Goal: Task Accomplishment & Management: Manage account settings

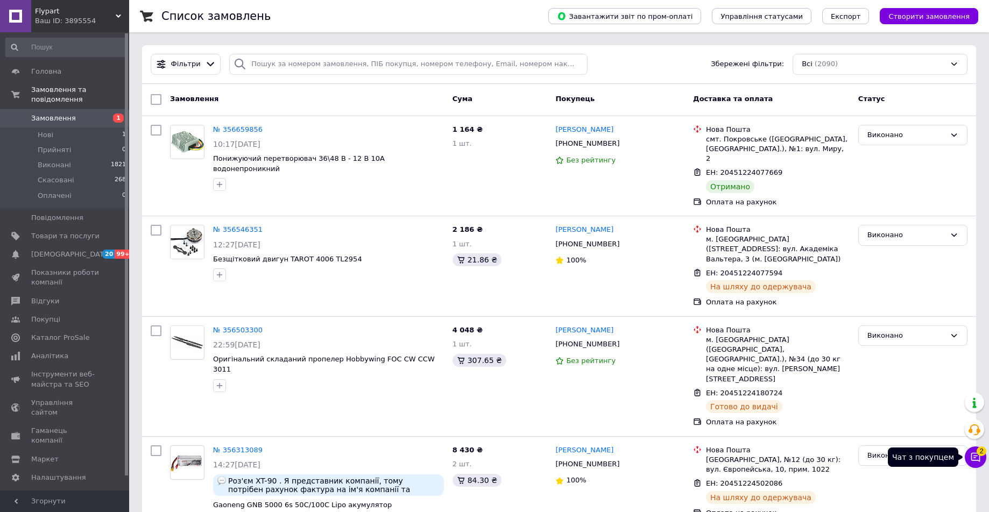
click at [974, 462] on icon at bounding box center [975, 457] width 11 height 11
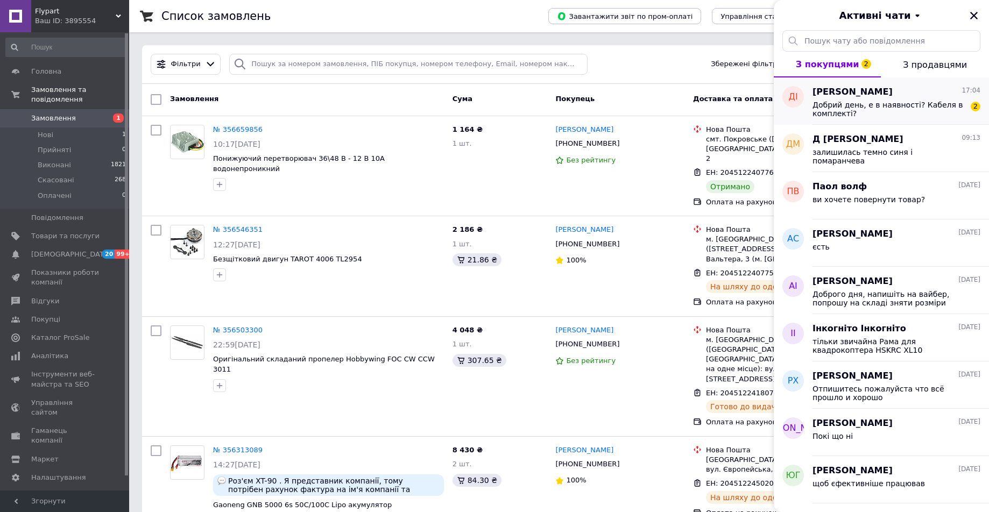
click at [866, 108] on span "Добрий день, е в наявності? Кабеля в комплекті?" at bounding box center [888, 109] width 153 height 17
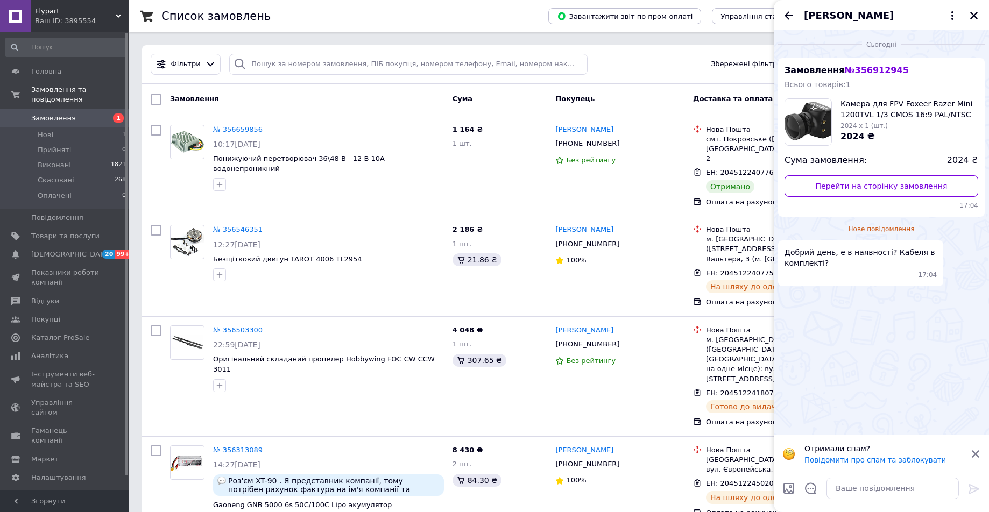
click at [811, 116] on img at bounding box center [808, 122] width 46 height 46
click at [857, 498] on textarea at bounding box center [892, 489] width 132 height 22
type textarea "і"
type textarea "вітаю"
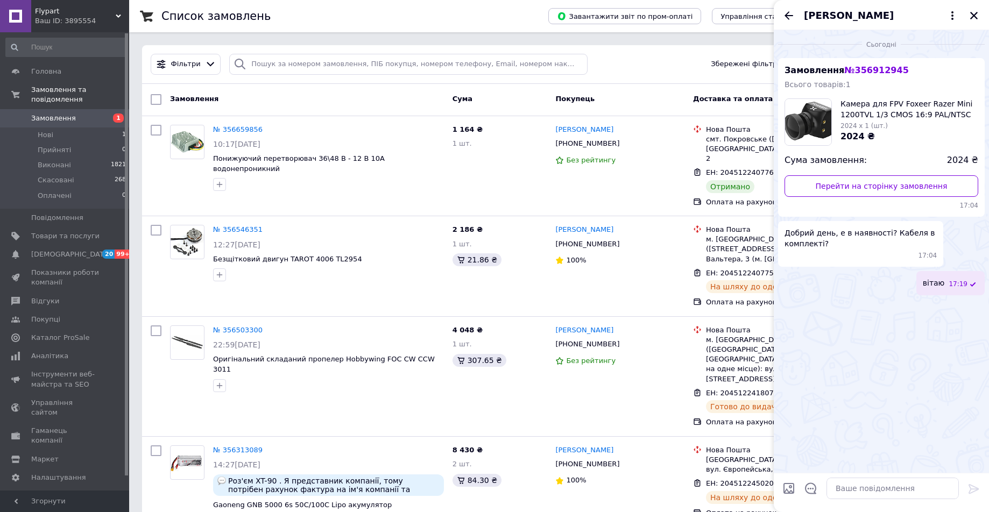
click at [91, 123] on span "Замовлення" at bounding box center [65, 118] width 68 height 10
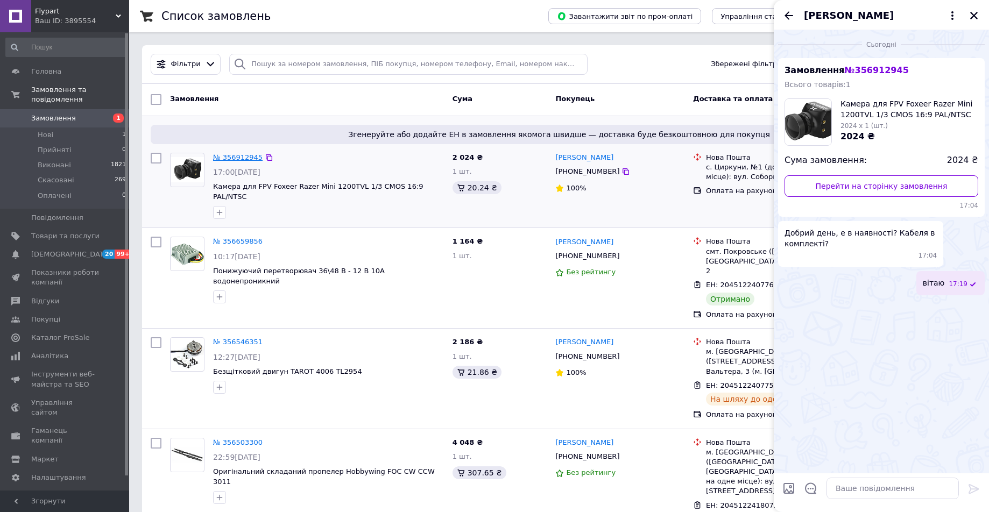
click at [237, 160] on link "№ 356912945" at bounding box center [237, 157] width 49 height 8
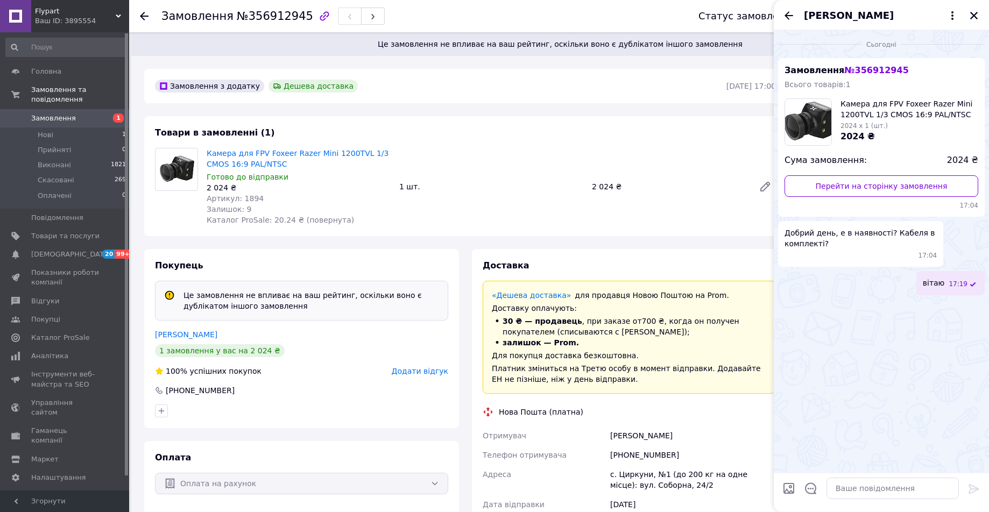
click at [346, 179] on div "Готово до відправки" at bounding box center [299, 177] width 184 height 11
click at [967, 17] on button "Закрити" at bounding box center [973, 15] width 13 height 13
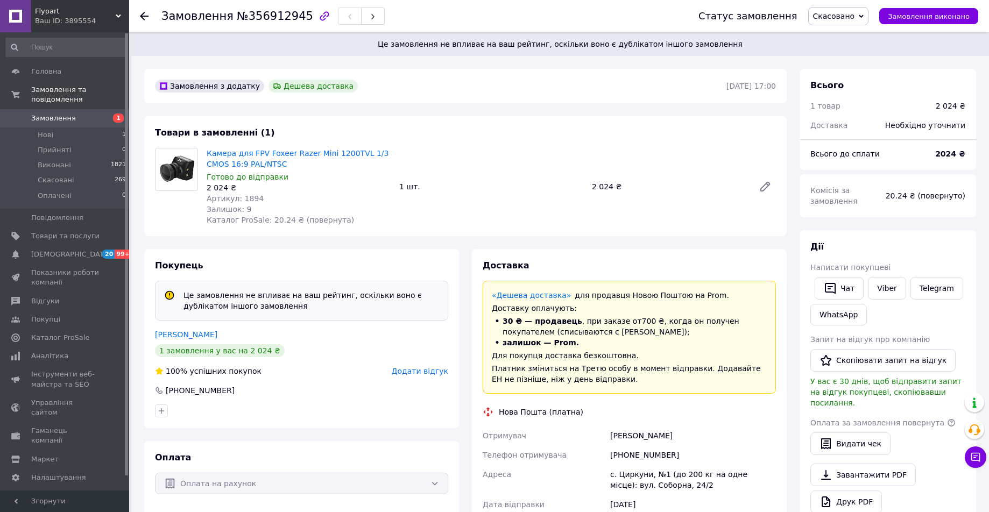
click at [48, 119] on span "Замовлення" at bounding box center [53, 118] width 45 height 10
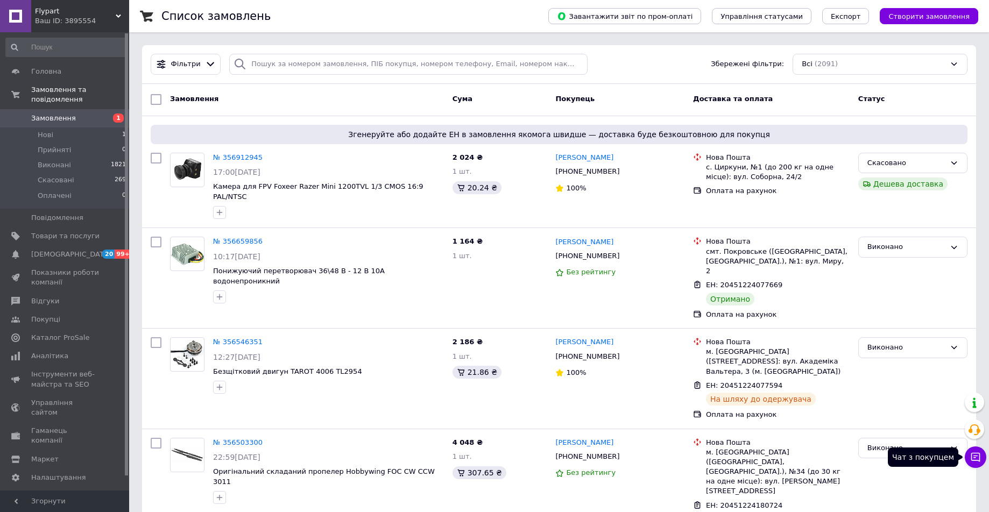
click at [979, 456] on icon at bounding box center [975, 457] width 9 height 9
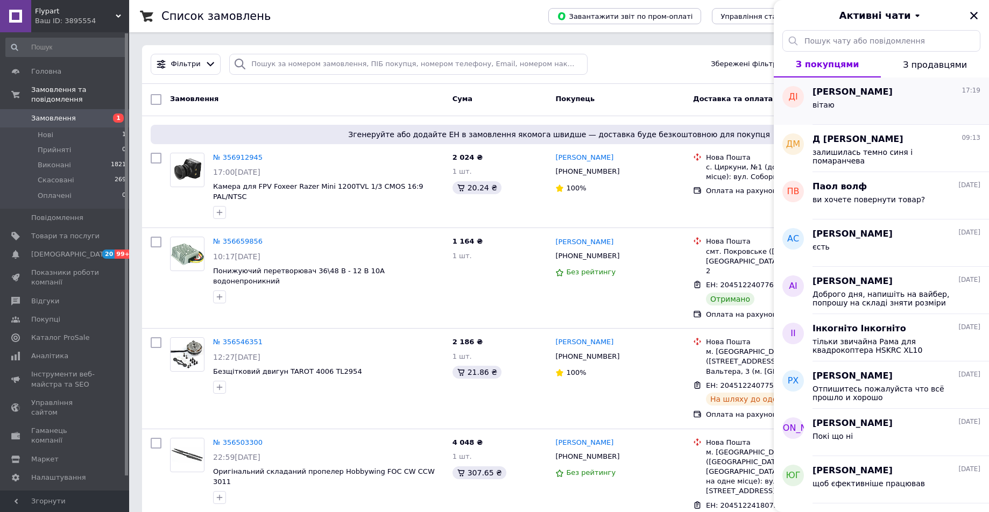
click at [851, 103] on div "вітаю" at bounding box center [896, 106] width 168 height 17
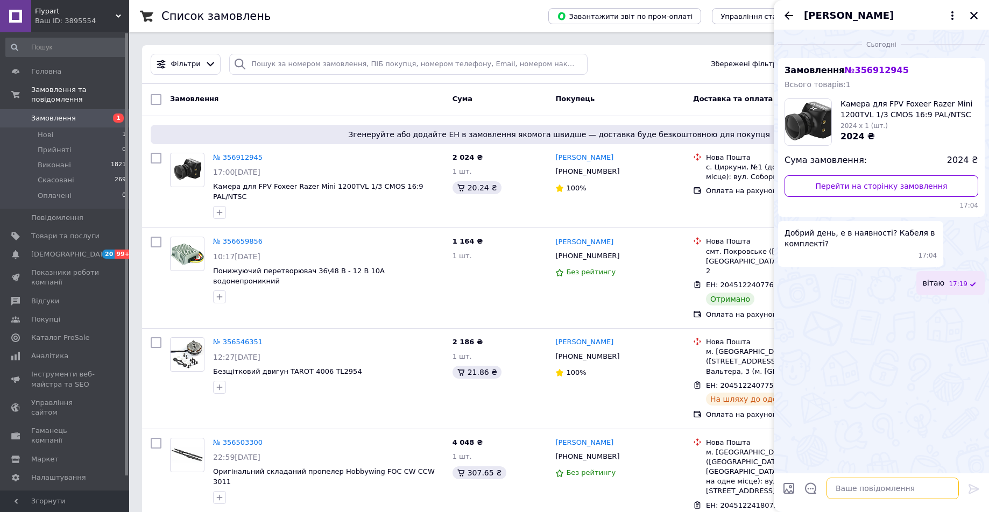
click at [877, 491] on textarea at bounding box center [892, 489] width 132 height 22
type textarea "закінчились"
type textarea "щойно забрали всі що були"
click at [792, 16] on icon "Назад" at bounding box center [788, 15] width 9 height 8
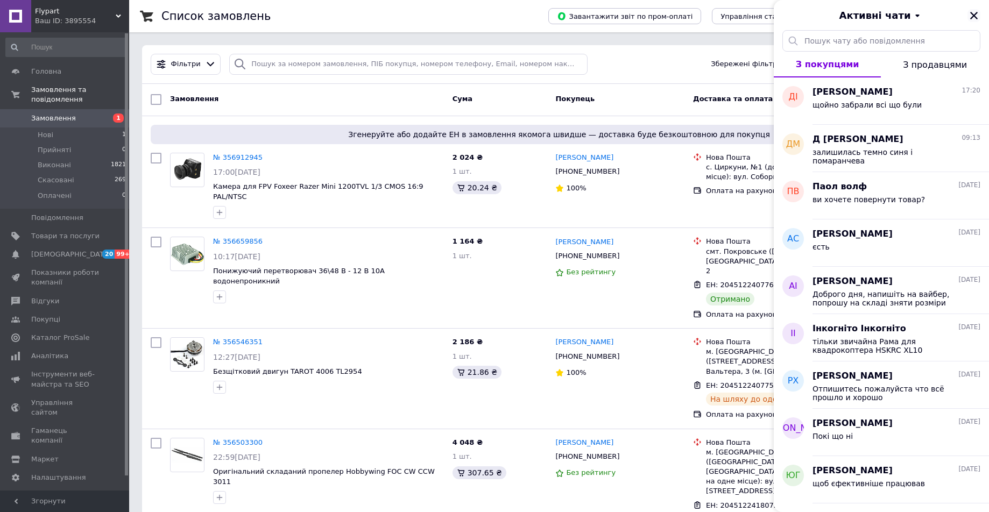
click at [972, 15] on icon "Закрити" at bounding box center [974, 16] width 10 height 10
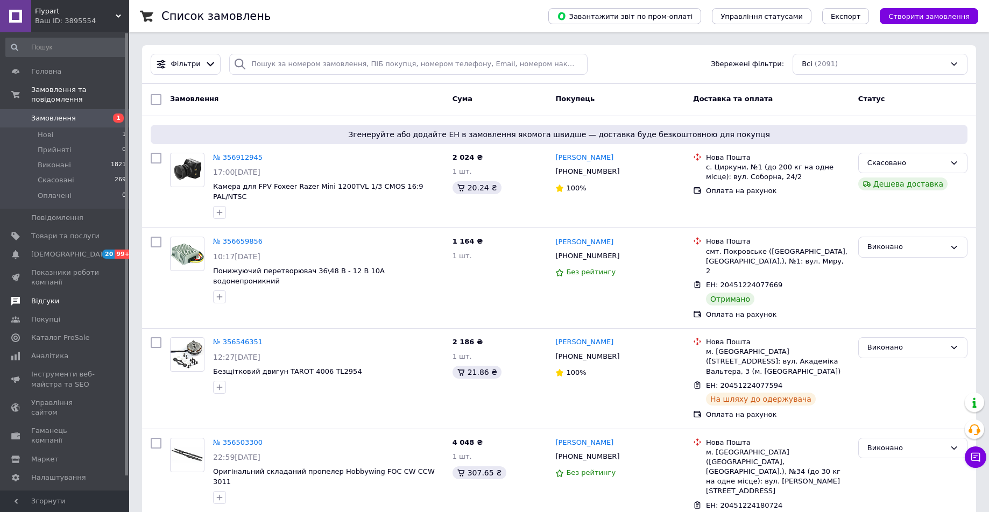
click at [44, 302] on span "Відгуки" at bounding box center [45, 301] width 28 height 10
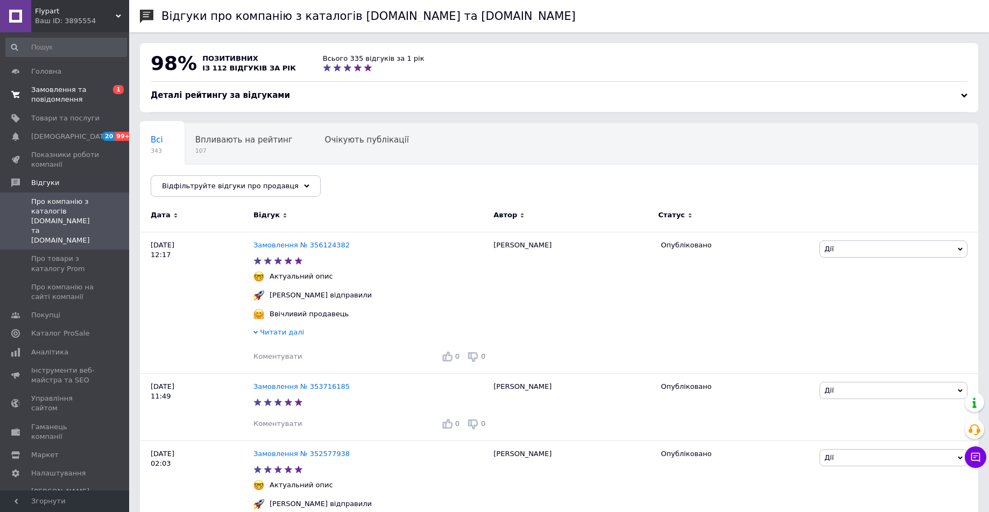
click at [49, 90] on span "Замовлення та повідомлення" at bounding box center [65, 94] width 68 height 19
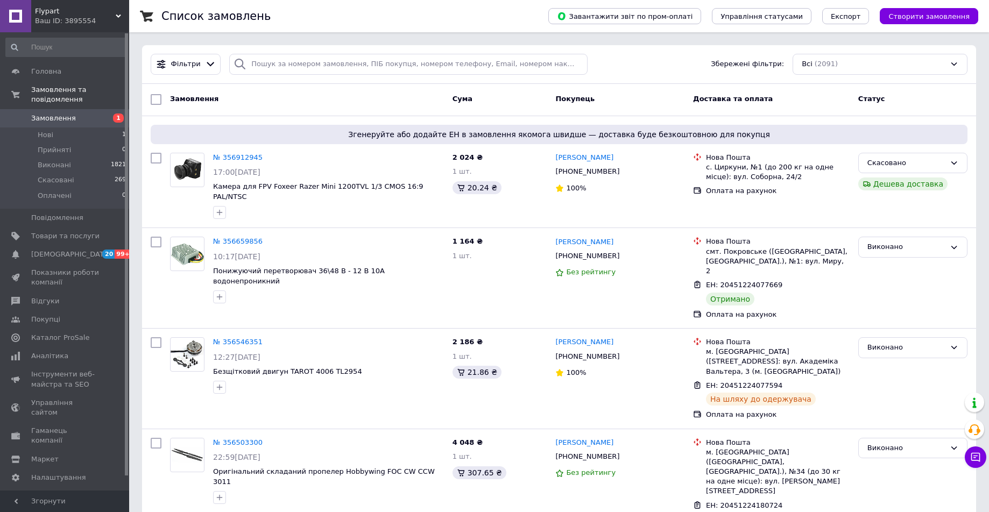
click at [72, 115] on span "Замовлення" at bounding box center [65, 118] width 68 height 10
click at [75, 118] on span "Замовлення" at bounding box center [65, 118] width 68 height 10
click at [54, 128] on li "Нові 1" at bounding box center [66, 134] width 132 height 15
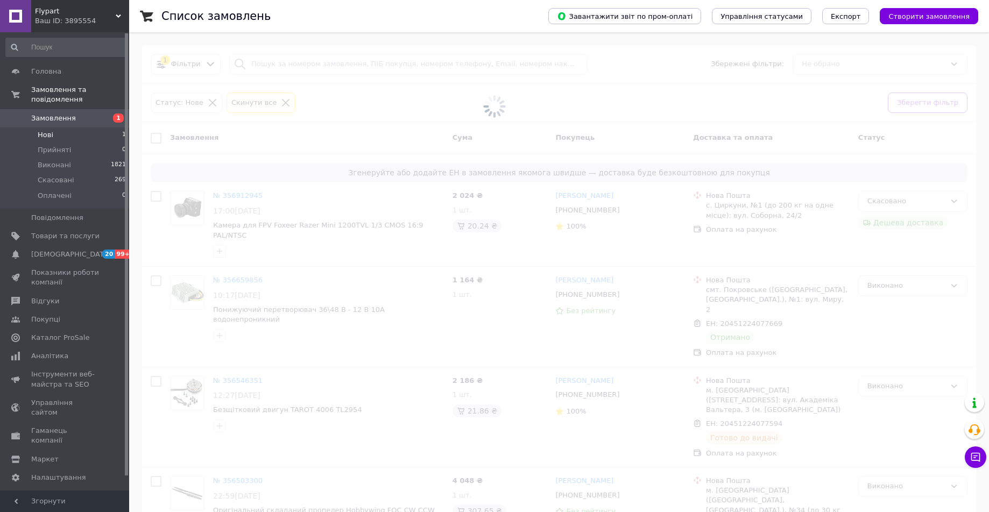
click at [54, 118] on span "Замовлення" at bounding box center [53, 118] width 45 height 10
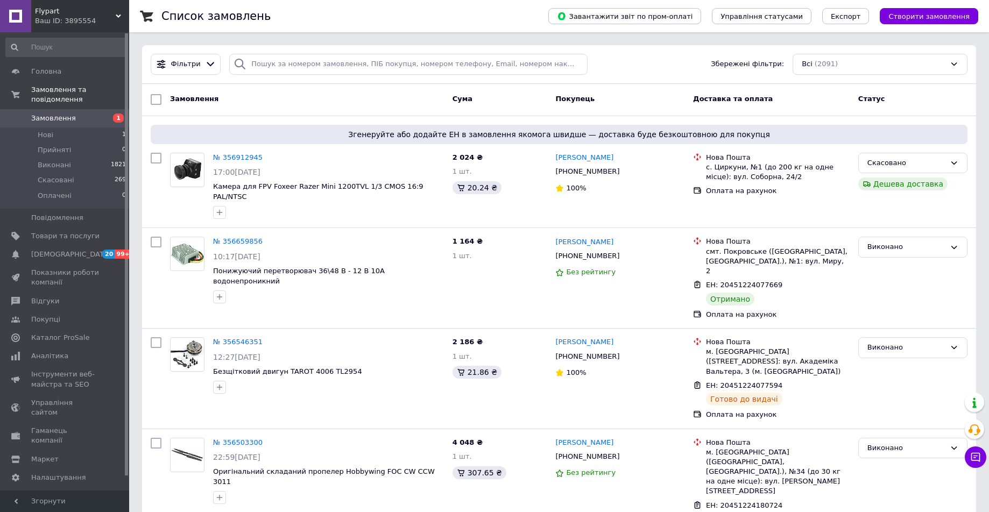
click at [64, 125] on link "Замовлення 1" at bounding box center [66, 118] width 132 height 18
click at [68, 122] on span "Замовлення" at bounding box center [53, 118] width 45 height 10
click at [47, 120] on span "Замовлення" at bounding box center [53, 118] width 45 height 10
